Goal: Information Seeking & Learning: Learn about a topic

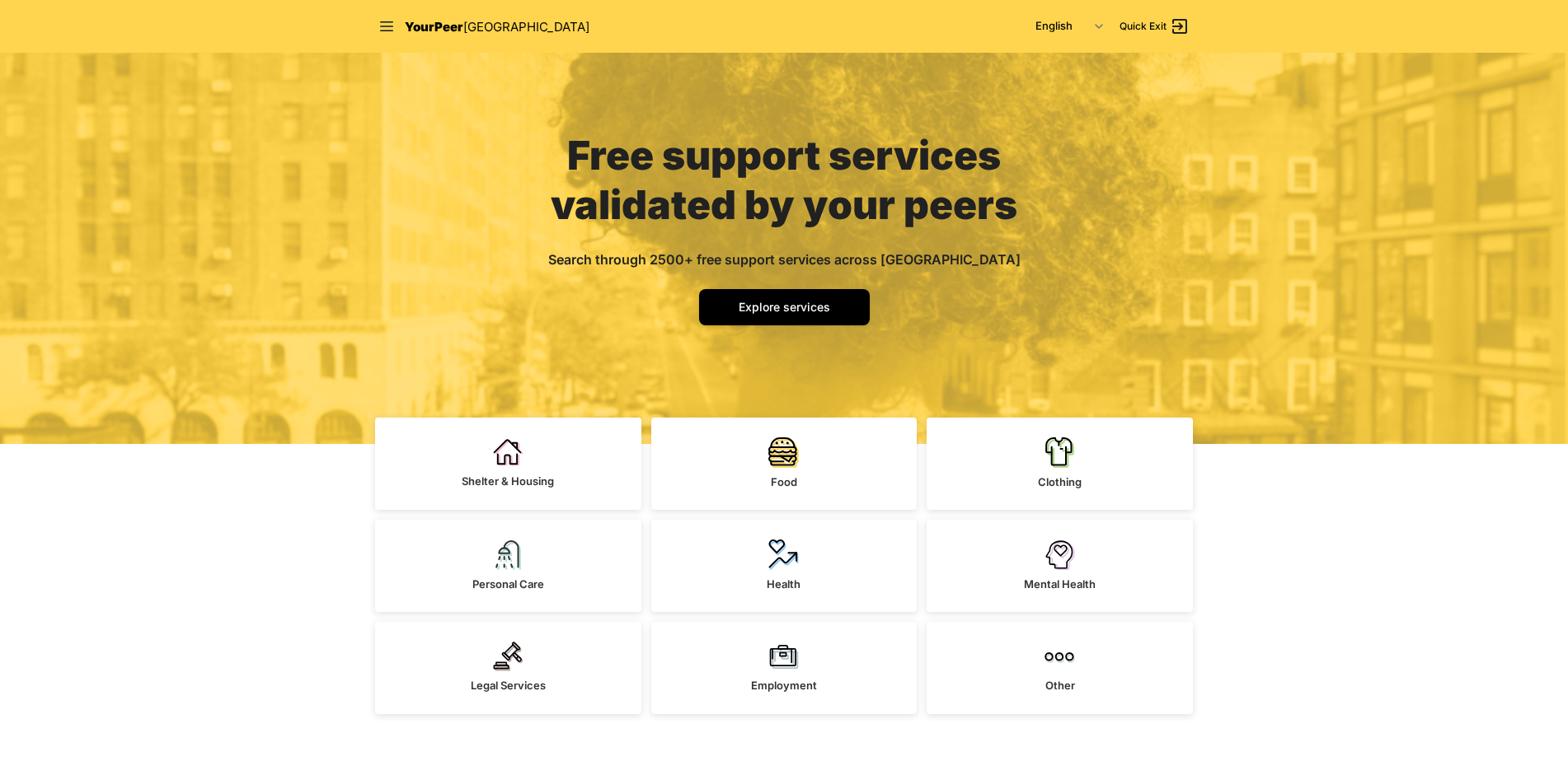
scroll to position [82, 0]
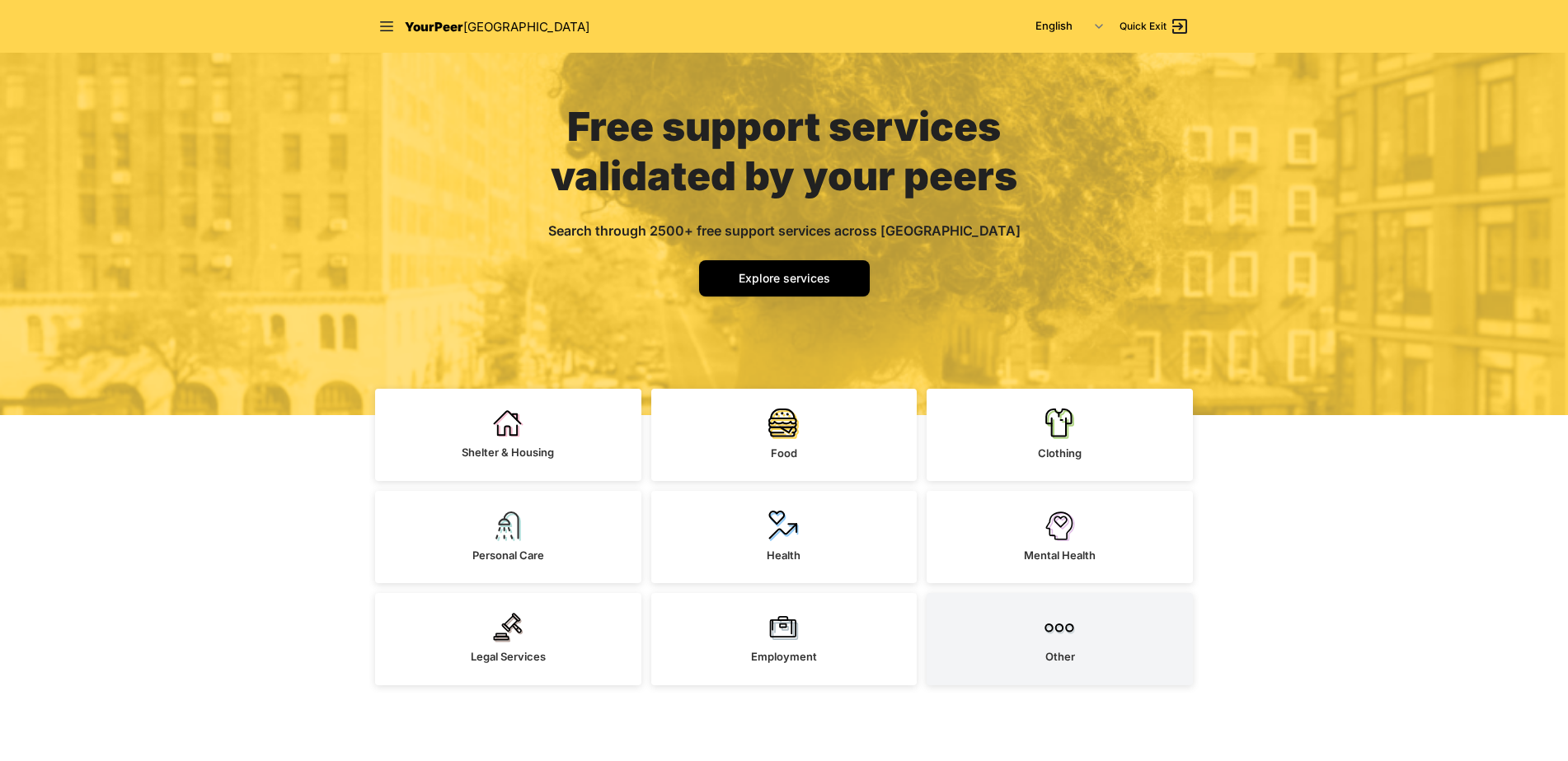
click at [1058, 641] on img at bounding box center [1059, 628] width 31 height 30
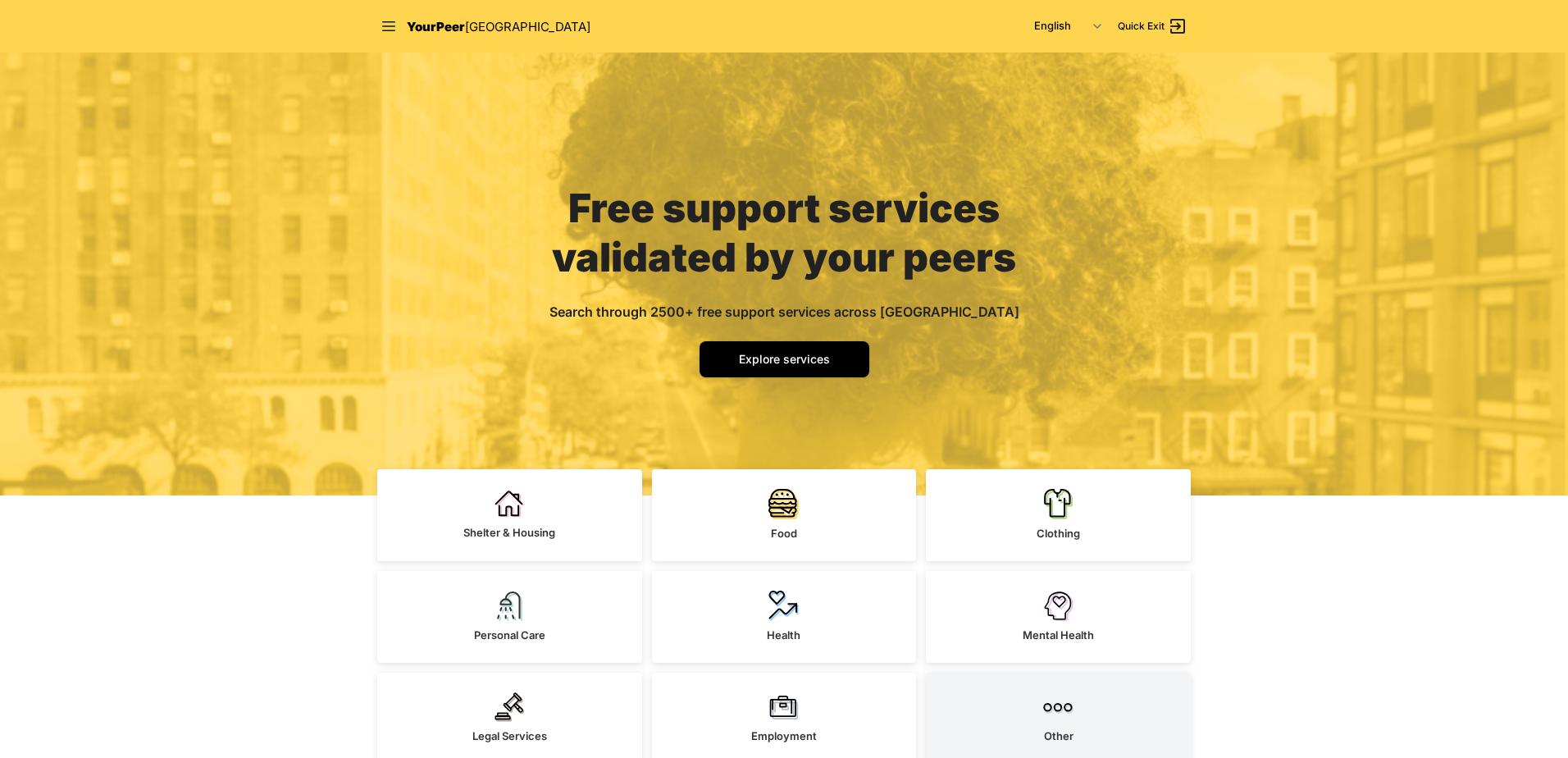
select select "recentlyUpdated"
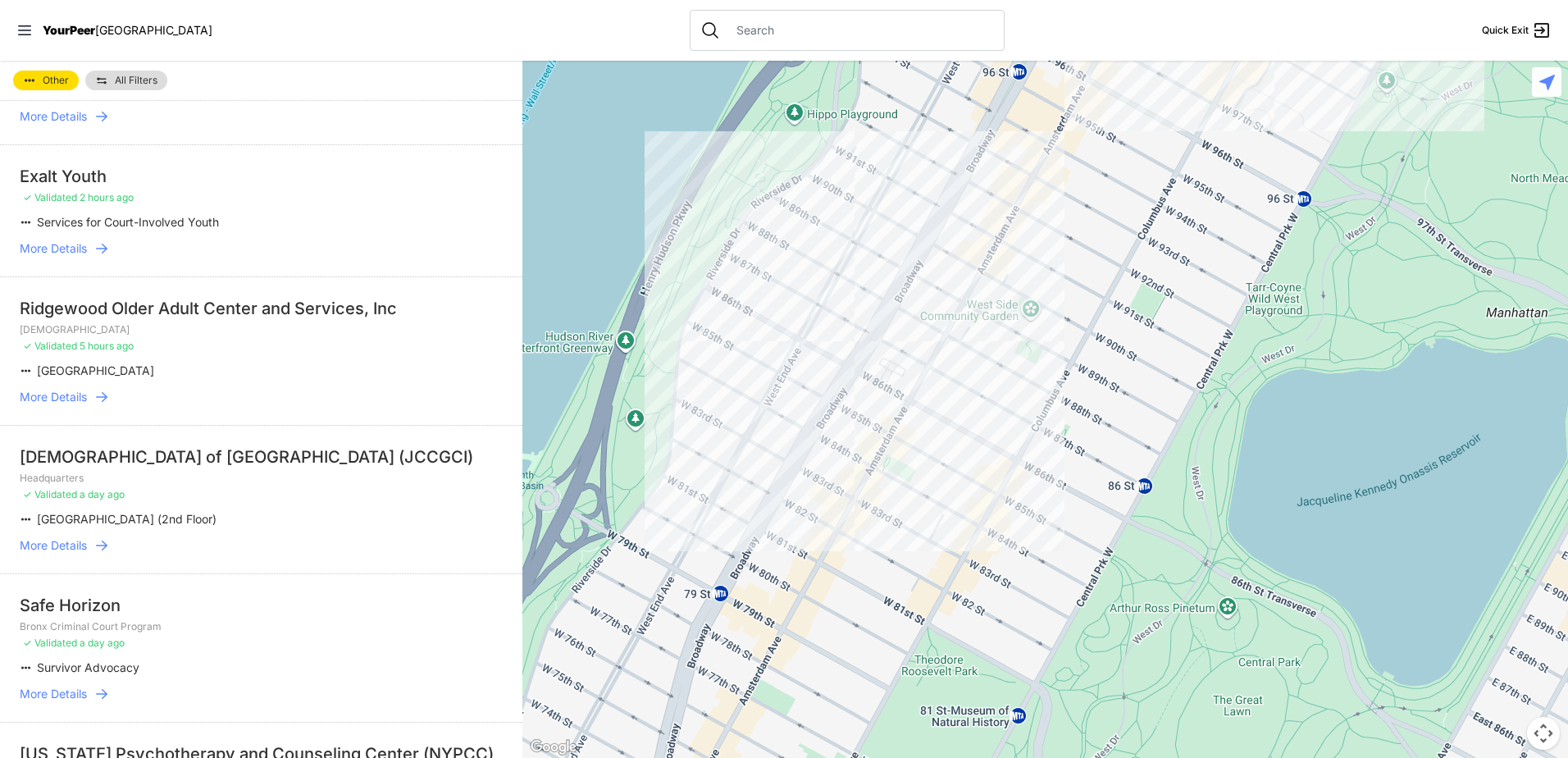
scroll to position [164, 0]
click at [64, 552] on span "More Details" at bounding box center [54, 544] width 67 height 16
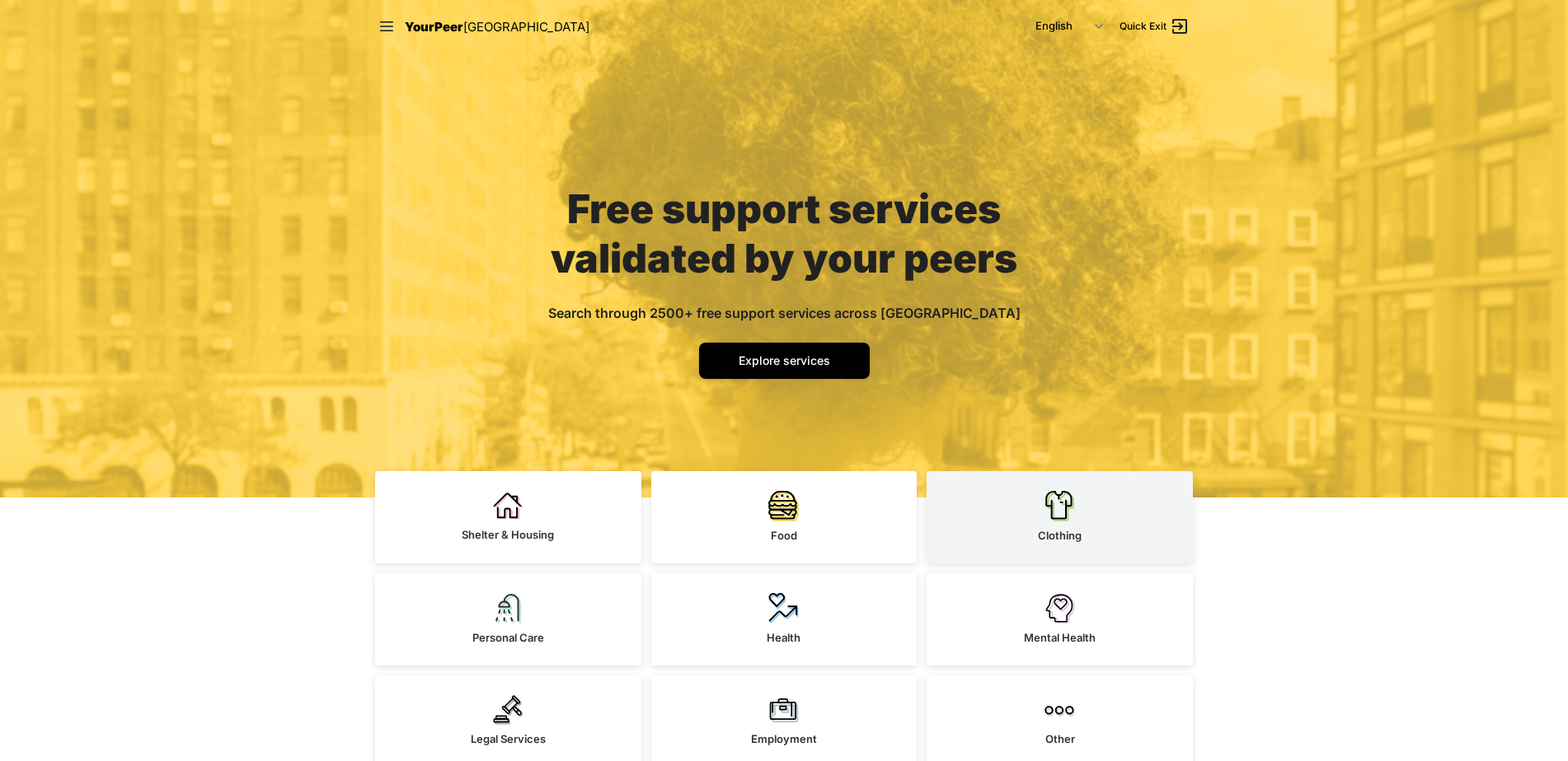
click at [1043, 512] on link "Clothing" at bounding box center [1059, 518] width 266 height 93
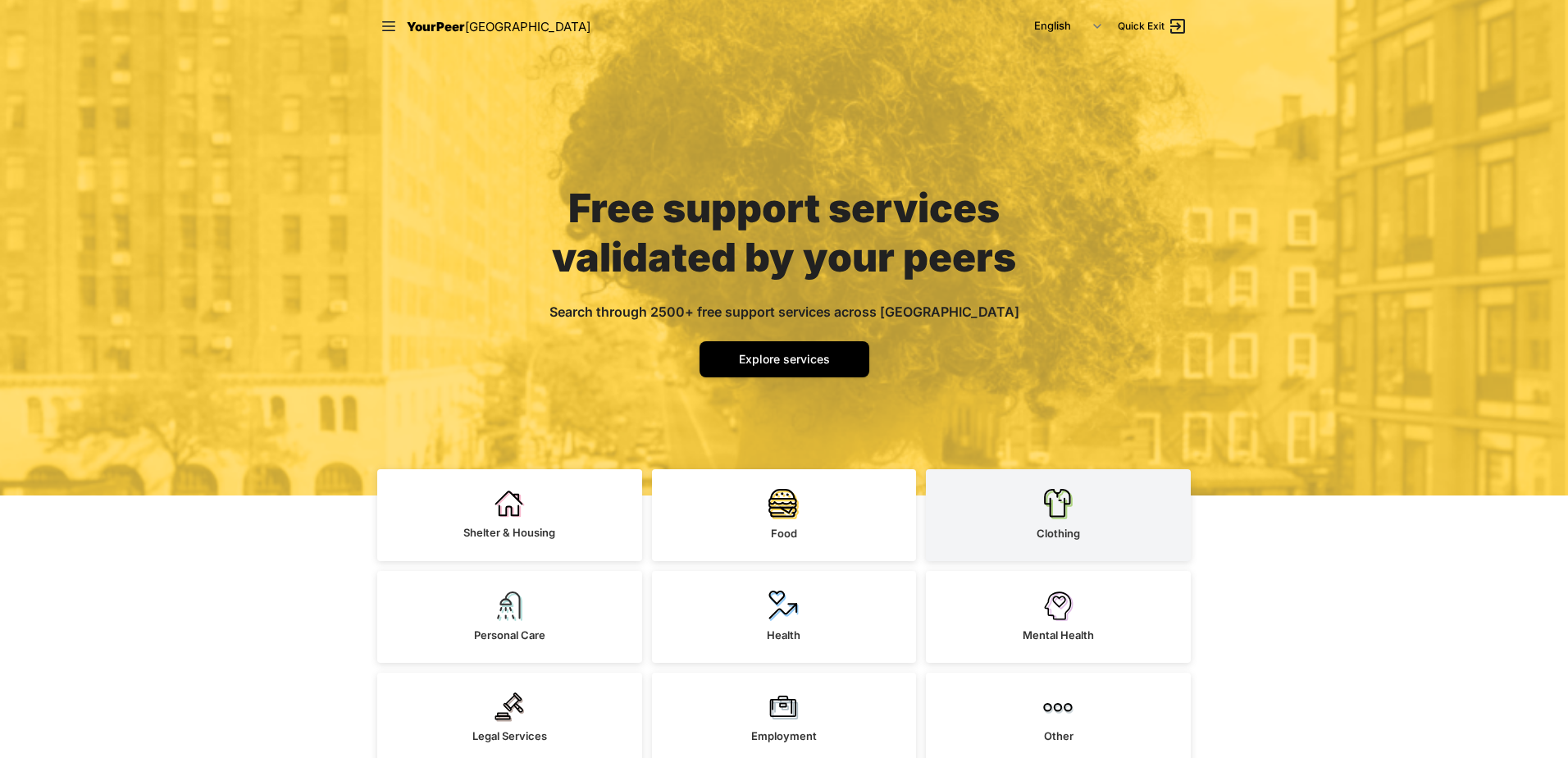
select select "recentlyUpdated"
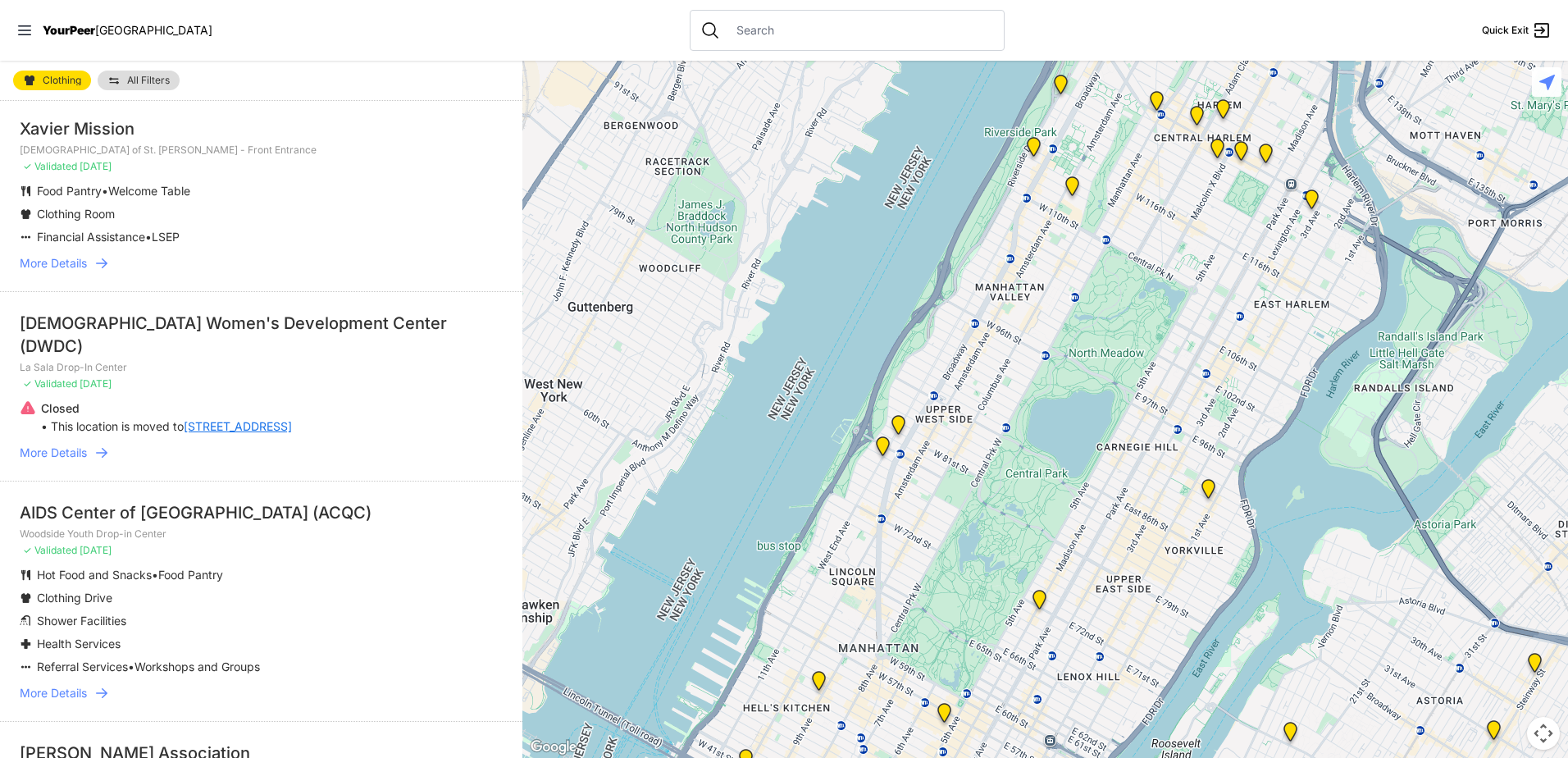
scroll to position [3364, 0]
click at [60, 26] on span "YourPeer" at bounding box center [68, 30] width 53 height 14
